Goal: Check status: Check status

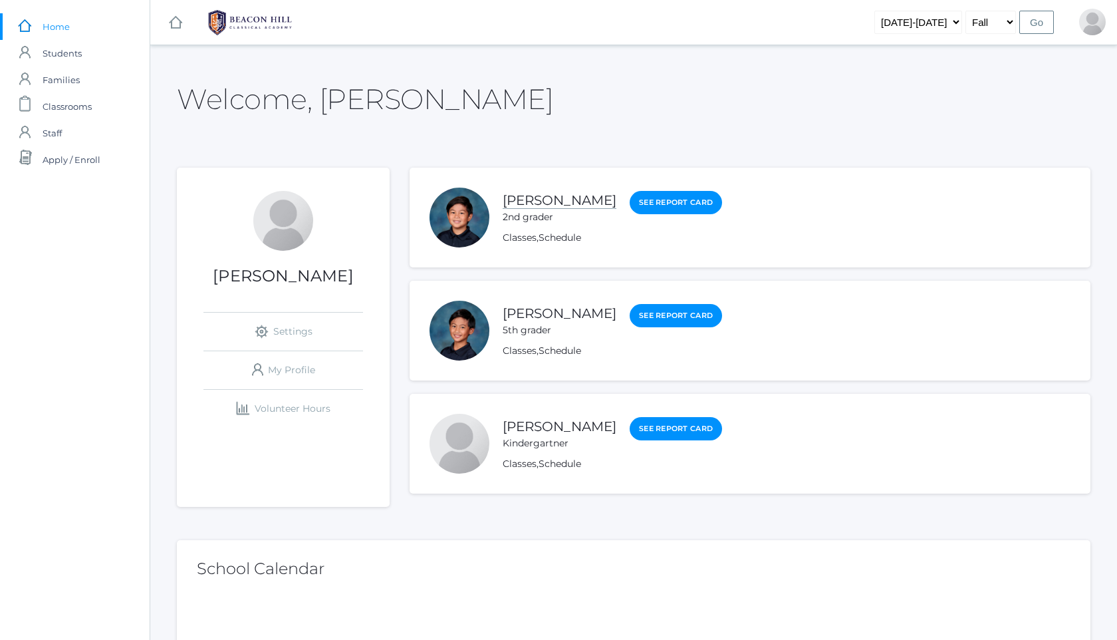
click at [525, 194] on link "[PERSON_NAME]" at bounding box center [560, 200] width 114 height 17
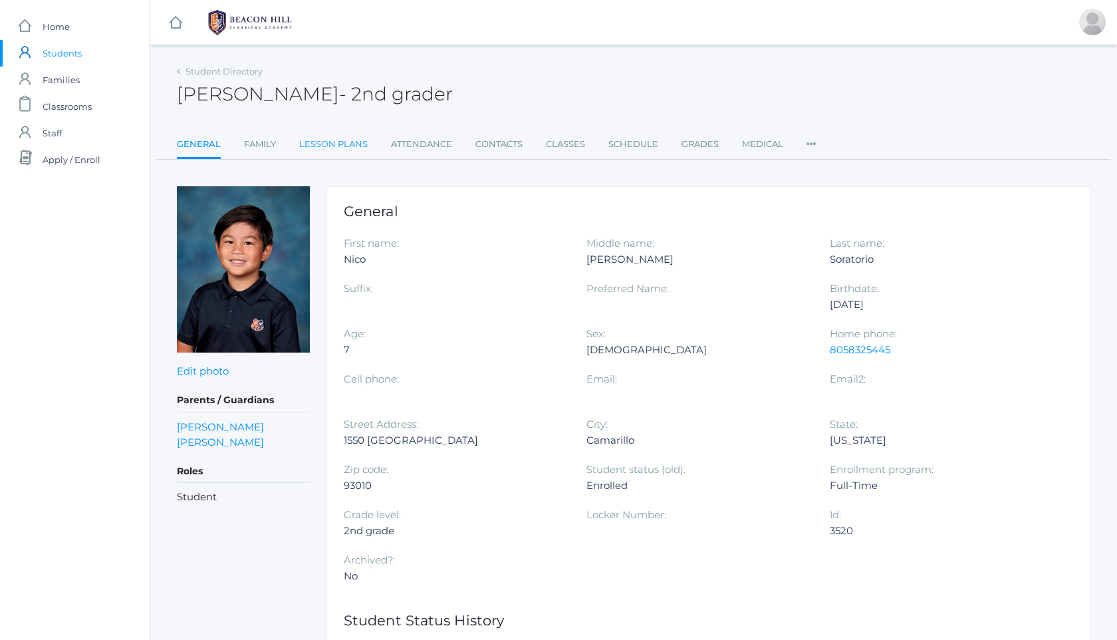
click at [356, 145] on link "Lesson Plans" at bounding box center [333, 144] width 69 height 27
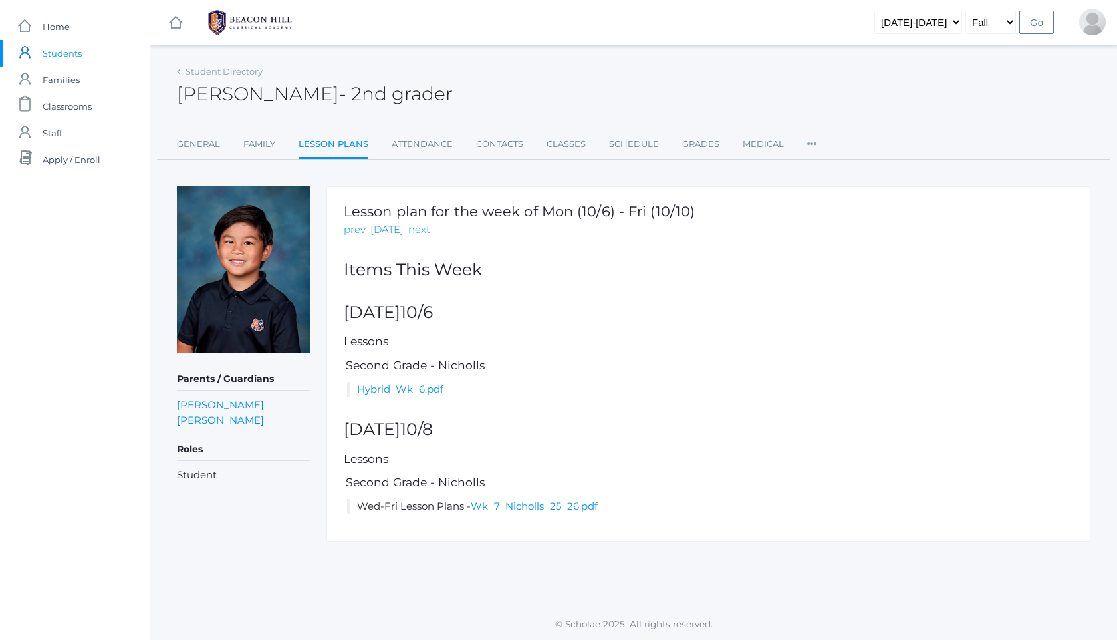
click at [239, 23] on img at bounding box center [250, 22] width 100 height 33
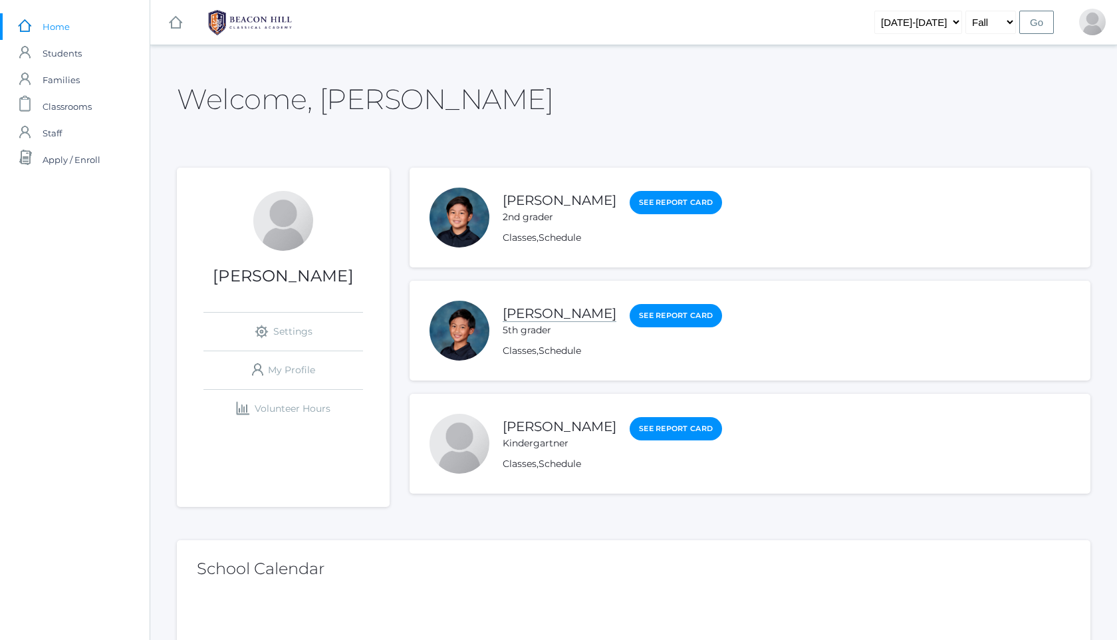
click at [576, 317] on link "[PERSON_NAME]" at bounding box center [560, 313] width 114 height 17
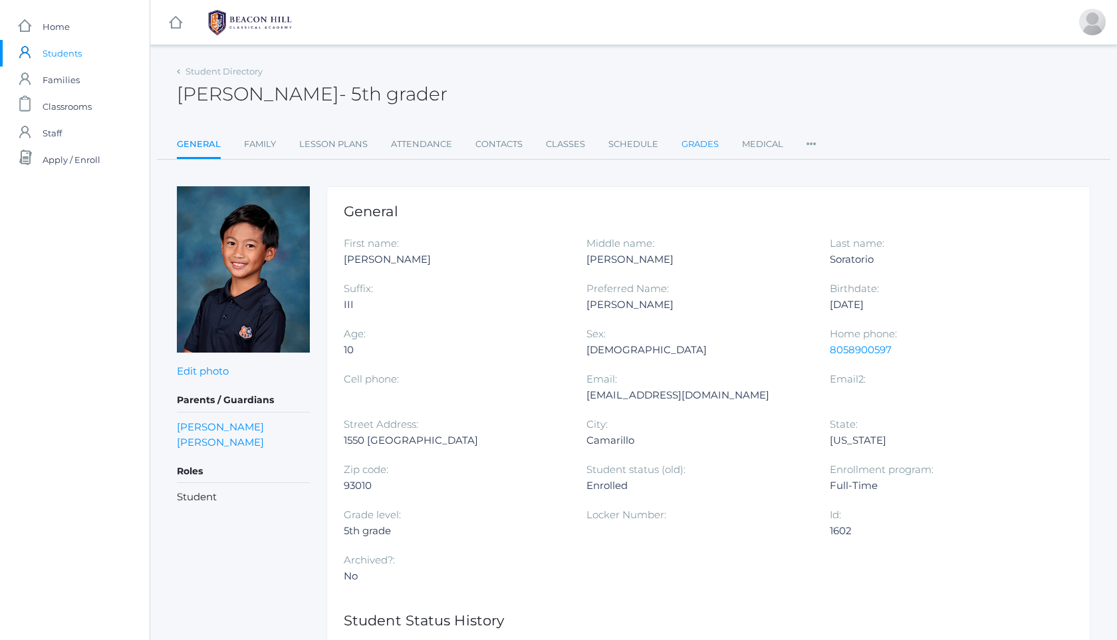
click at [705, 142] on link "Grades" at bounding box center [700, 144] width 37 height 27
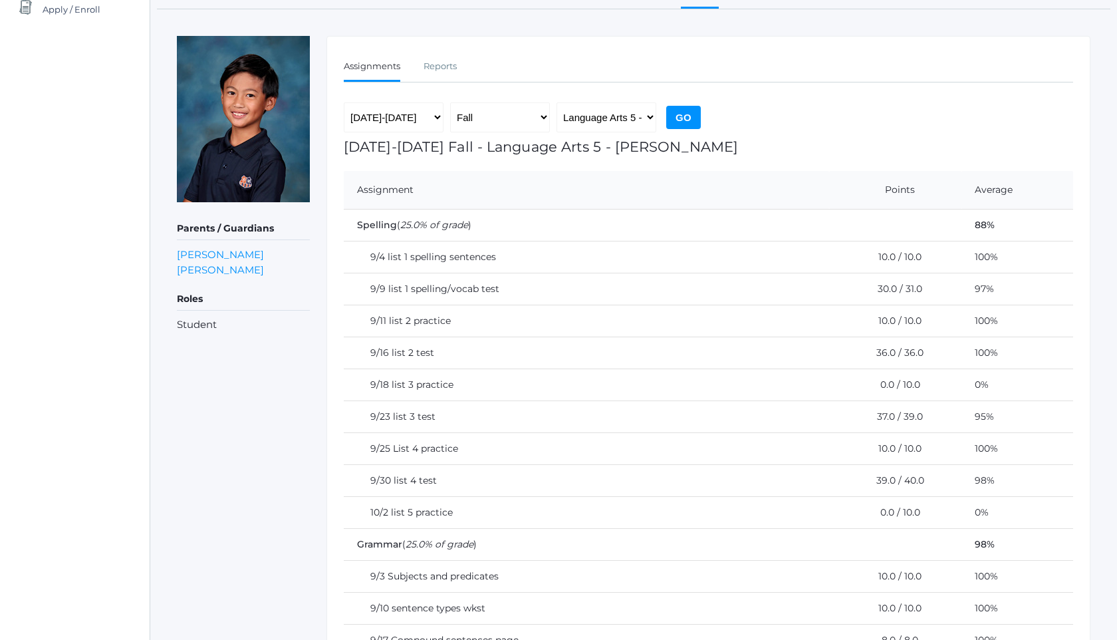
scroll to position [142, 0]
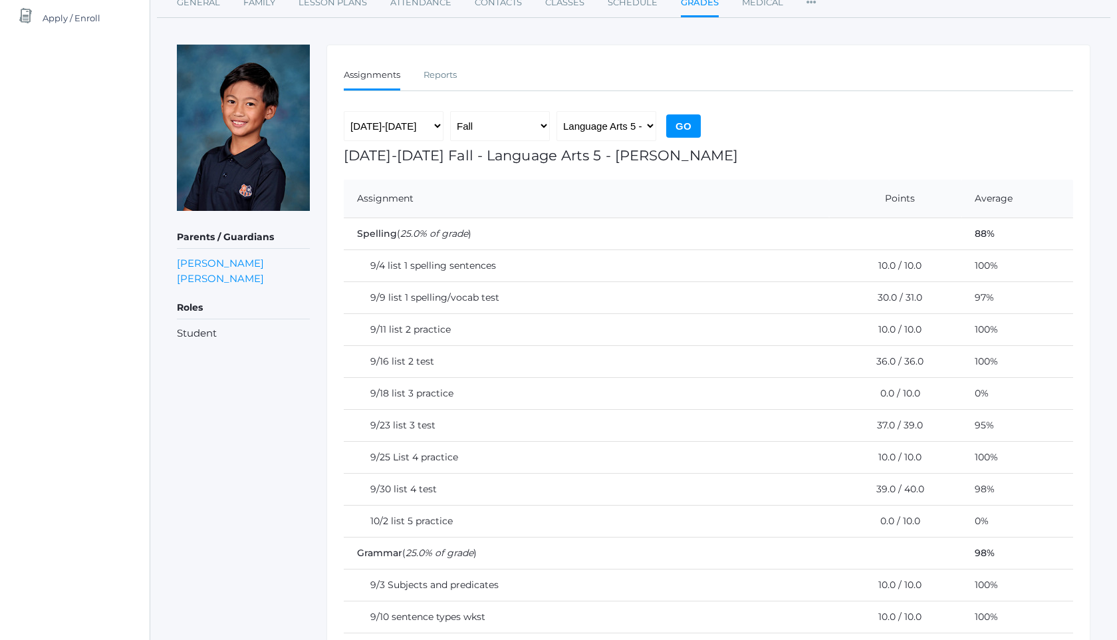
click at [636, 106] on div "Assignments Reports Assignments Reports 2019-2020 2020-2021 2021-2022 2022-2023…" at bounding box center [709, 571] width 764 height 1053
click at [628, 125] on select "Language Arts 5 - Salazar Latin 5 - Salazar Mathematics 5 - Salazar Science 5 -…" at bounding box center [607, 126] width 100 height 30
select select "2226"
click at [680, 124] on input "Go" at bounding box center [683, 125] width 35 height 23
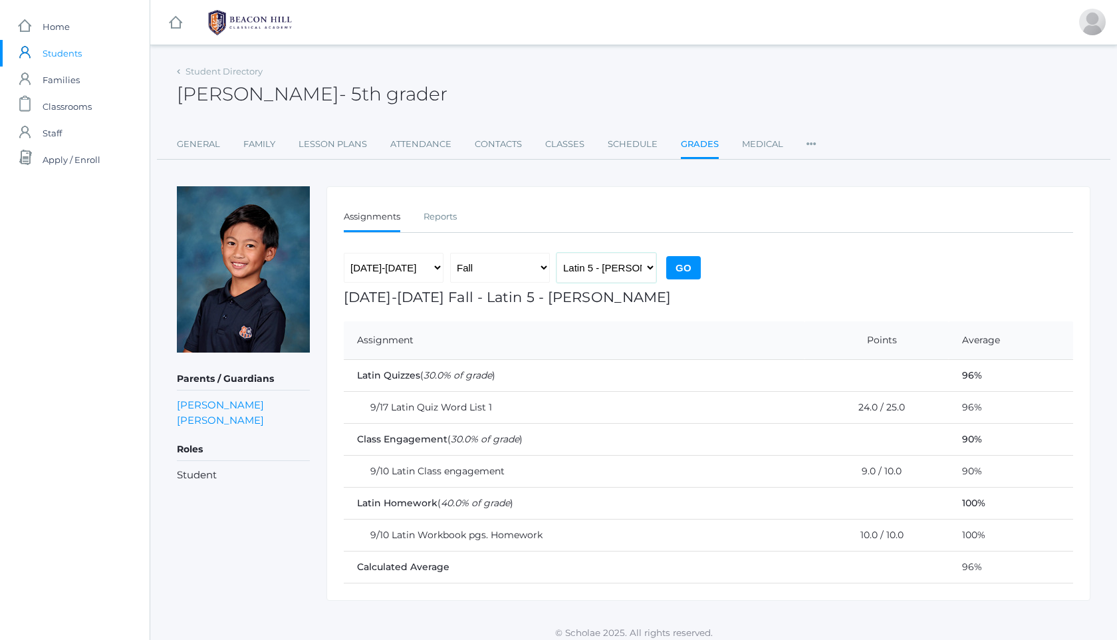
click at [612, 275] on select "Language Arts 5 - [PERSON_NAME] Latin 5 - [PERSON_NAME] Mathematics 5 - [PERSON…" at bounding box center [607, 268] width 100 height 30
select select "1971"
click at [684, 262] on input "Go" at bounding box center [683, 267] width 35 height 23
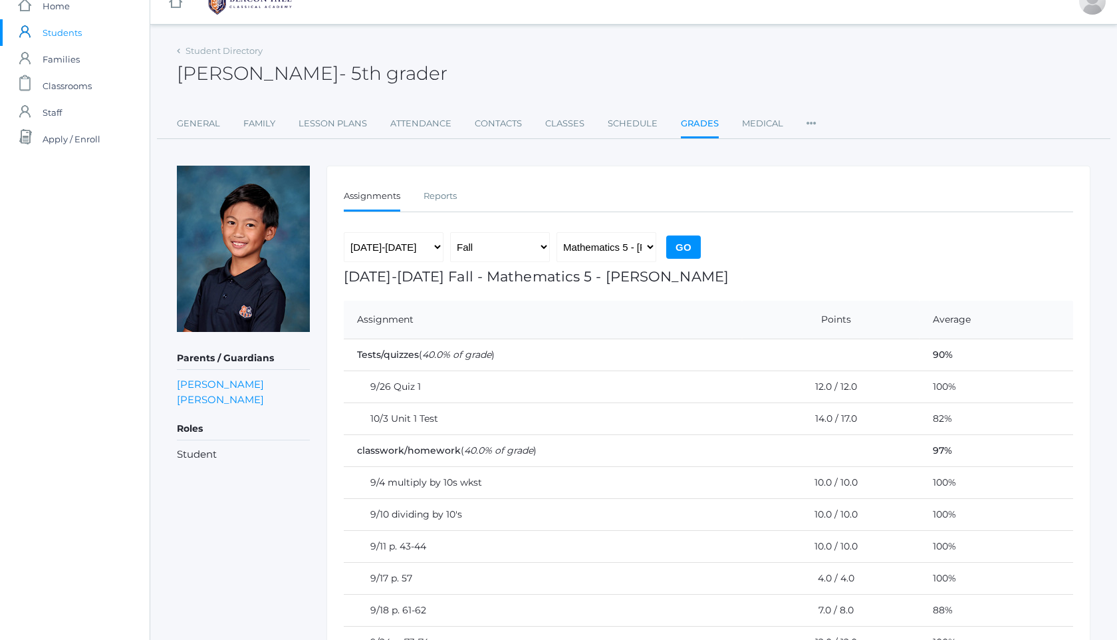
scroll to position [19, 0]
click at [626, 251] on select "Language Arts 5 - [PERSON_NAME] Latin 5 - [PERSON_NAME] Mathematics 5 - [PERSON…" at bounding box center [607, 248] width 100 height 30
select select "1965"
click at [680, 250] on input "Go" at bounding box center [683, 248] width 35 height 23
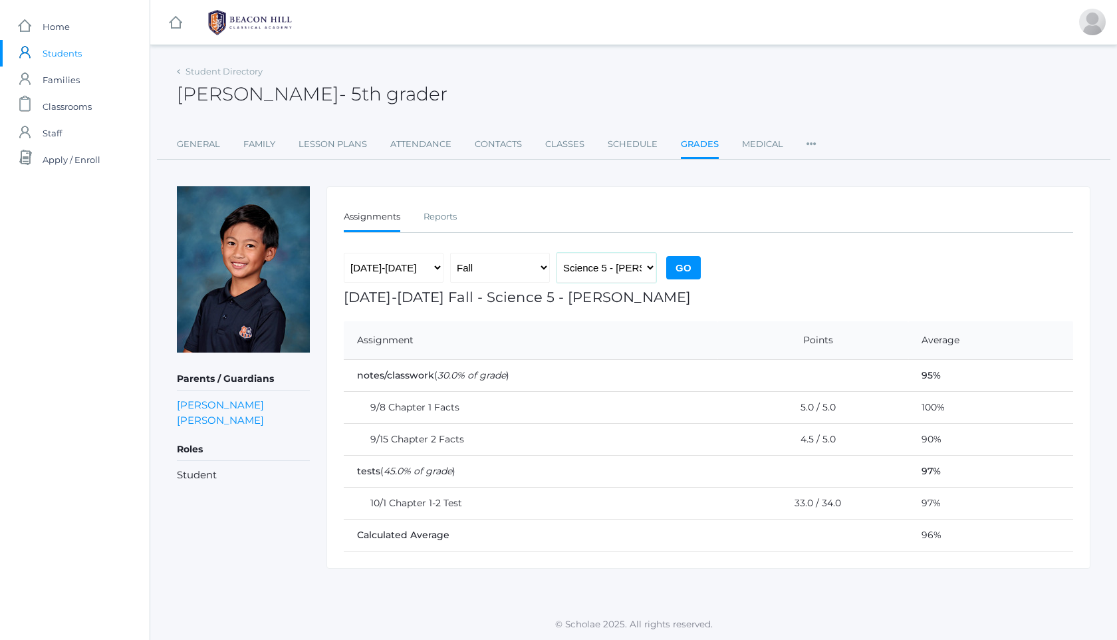
click at [614, 265] on select "Language Arts 5 - [PERSON_NAME] Latin 5 - [PERSON_NAME] Mathematics 5 - [PERSON…" at bounding box center [607, 268] width 100 height 30
select select "1966"
click at [684, 271] on input "Go" at bounding box center [683, 267] width 35 height 23
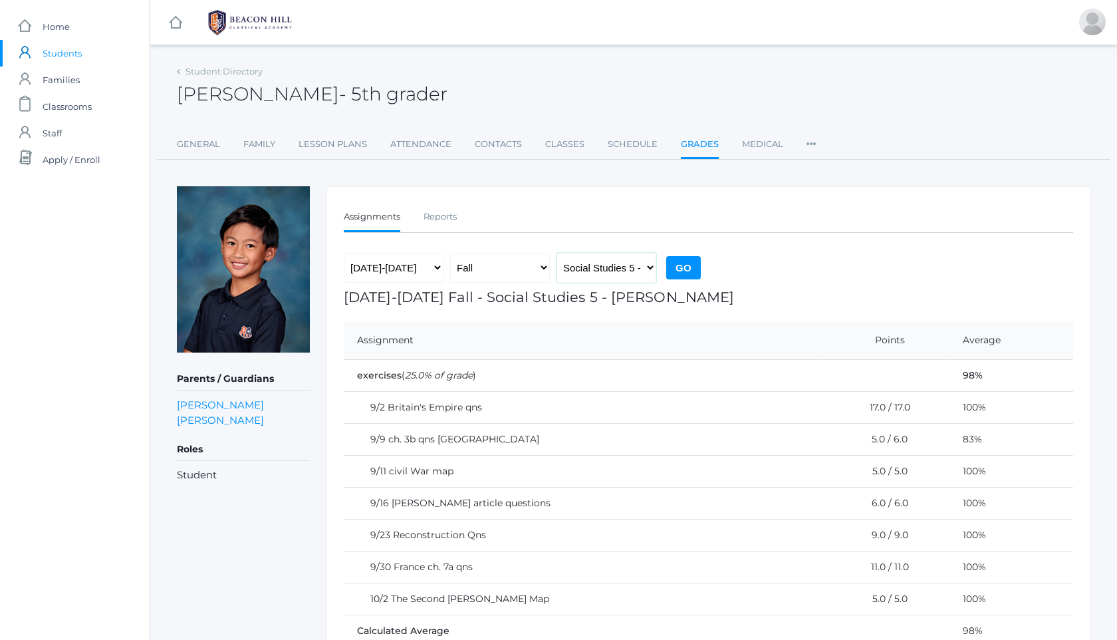
click at [613, 277] on select "Language Arts 5 - [PERSON_NAME] Latin 5 - [PERSON_NAME] Mathematics 5 - [PERSON…" at bounding box center [607, 268] width 100 height 30
select select "1967"
click at [688, 271] on input "Go" at bounding box center [683, 267] width 35 height 23
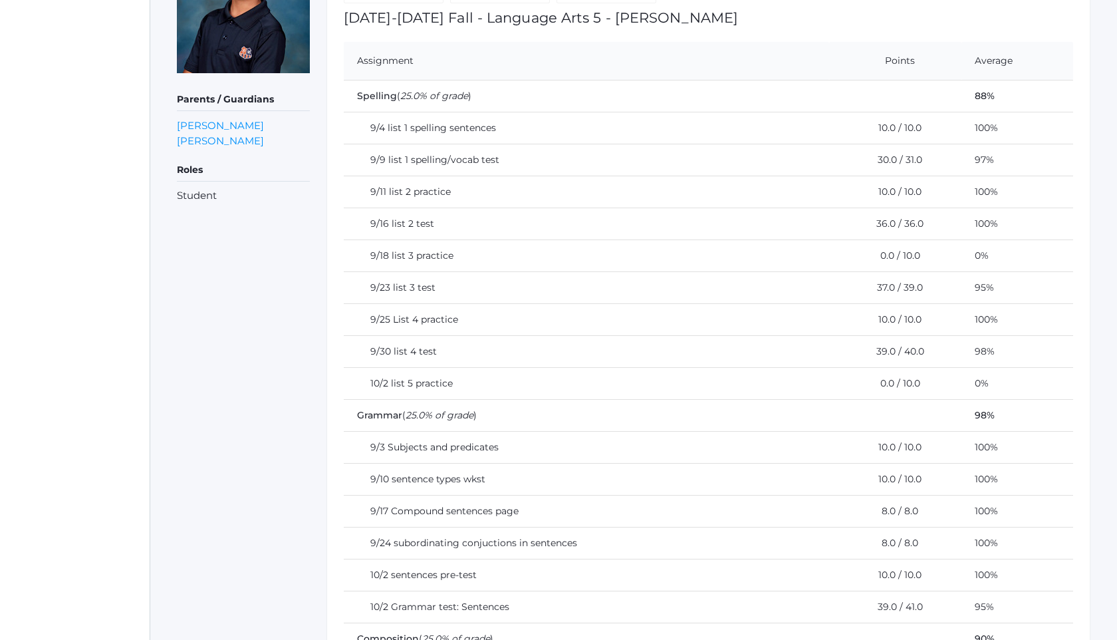
scroll to position [275, 0]
